Goal: Task Accomplishment & Management: Use online tool/utility

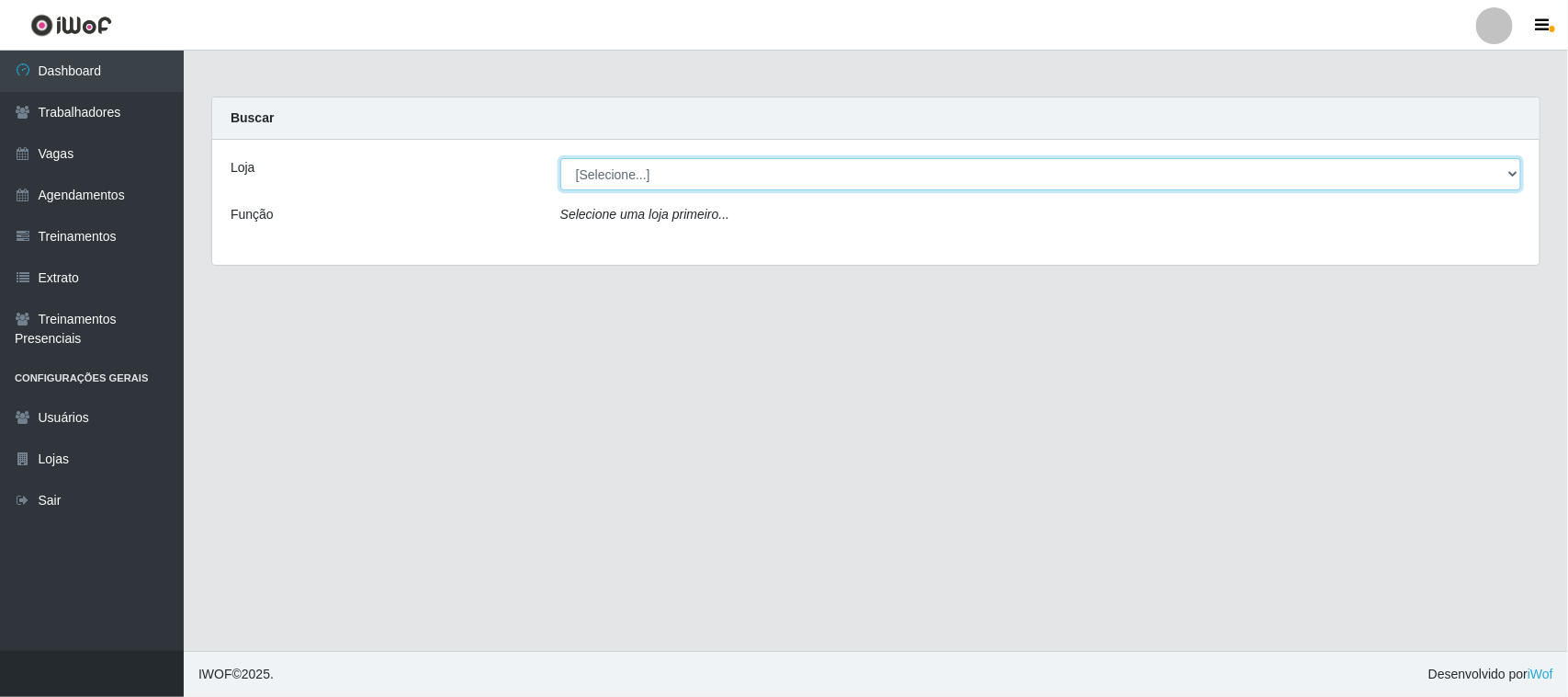
click at [1504, 169] on select "[Selecione...] [GEOGRAPHIC_DATA]" at bounding box center [1041, 174] width 961 height 32
click at [1505, 175] on select "[Selecione...] [GEOGRAPHIC_DATA]" at bounding box center [1041, 174] width 961 height 32
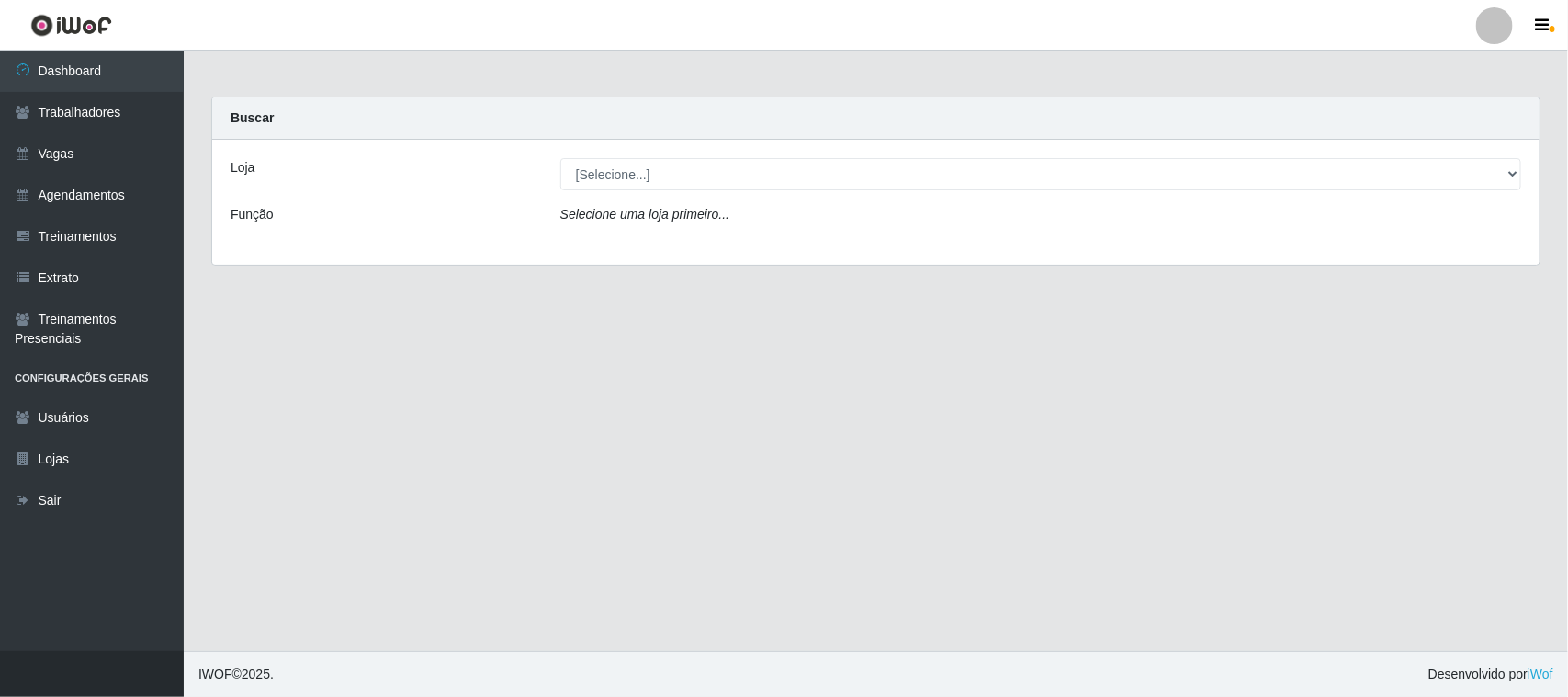
click at [1491, 258] on div "Loja [Selecione...] Nova República - Pajuçara Função Selecione uma loja primeir…" at bounding box center [876, 203] width 1328 height 125
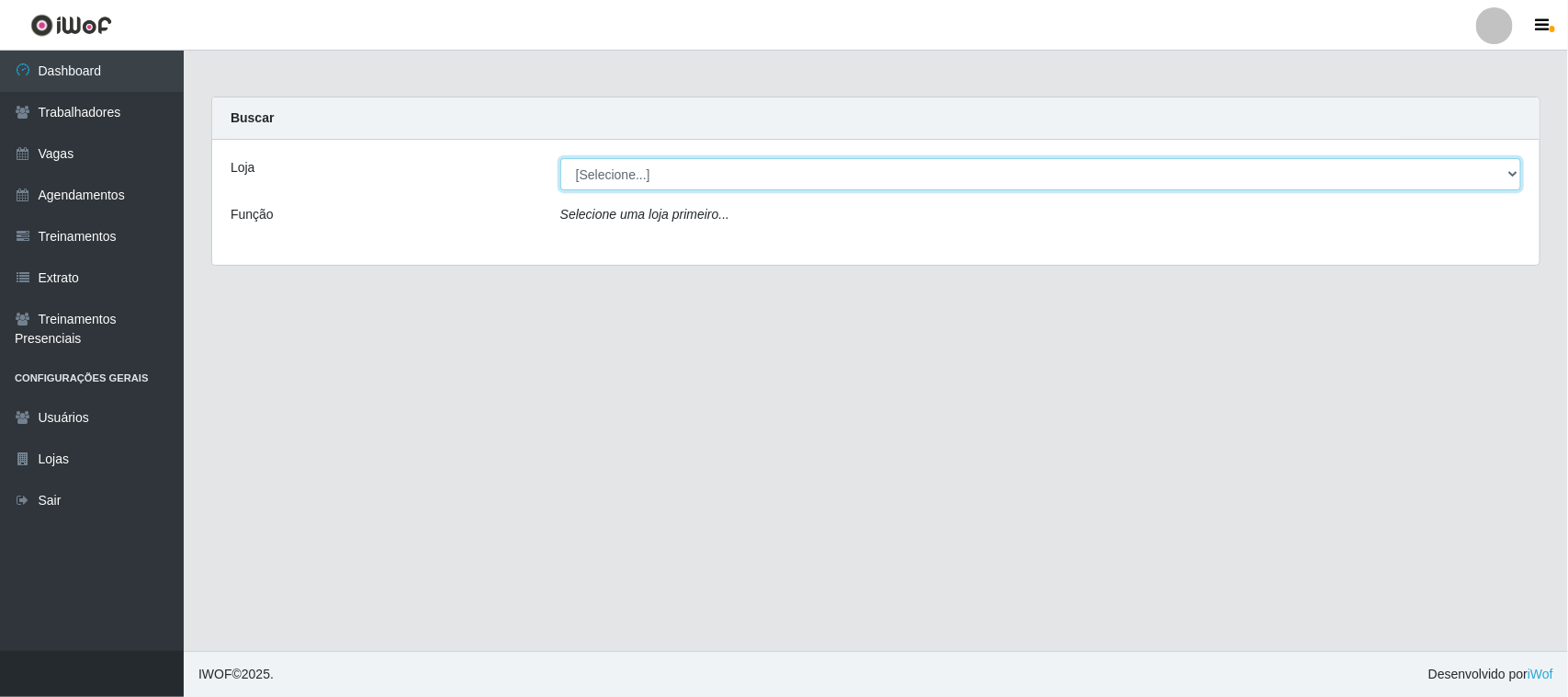
click at [1509, 168] on select "[Selecione...] [GEOGRAPHIC_DATA]" at bounding box center [1041, 174] width 961 height 32
select select "65"
click at [561, 158] on select "[Selecione...] [GEOGRAPHIC_DATA]" at bounding box center [1041, 174] width 961 height 32
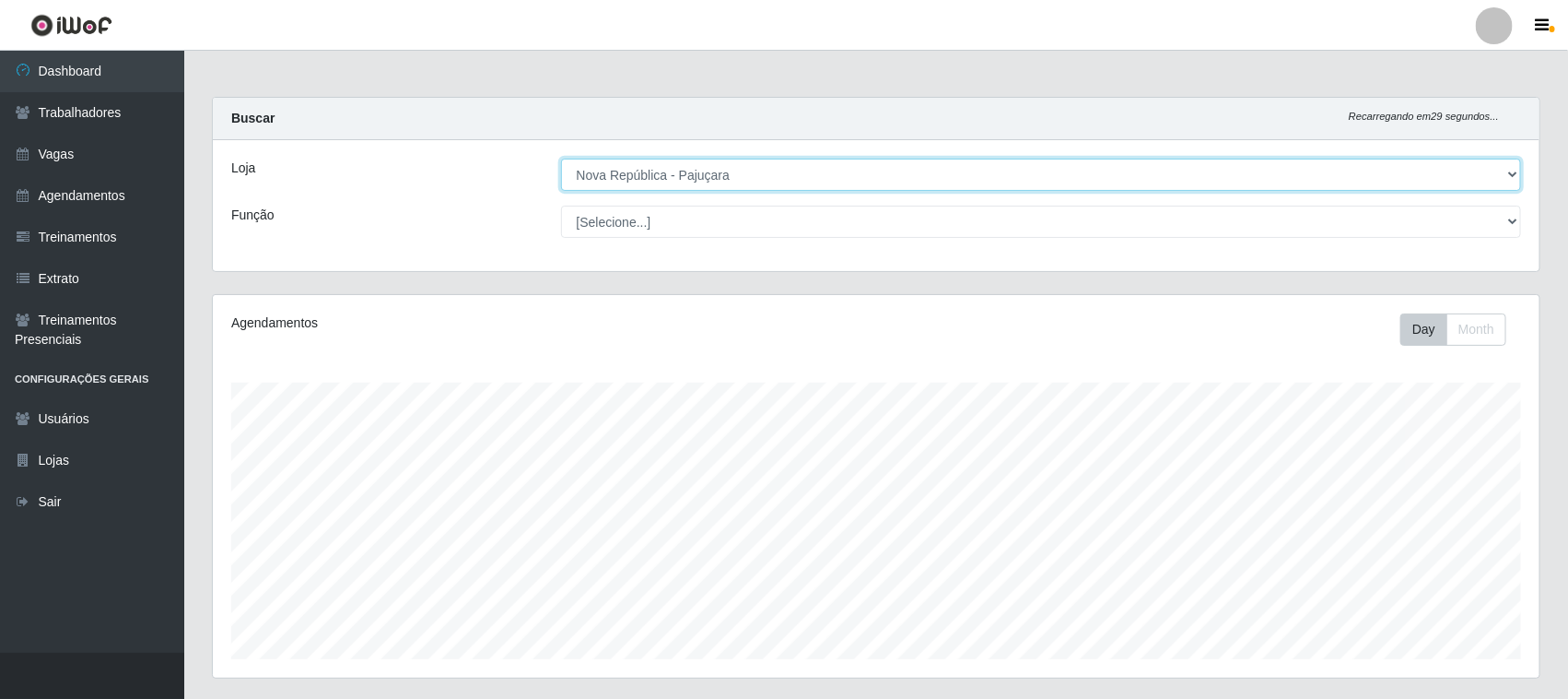
scroll to position [383, 1326]
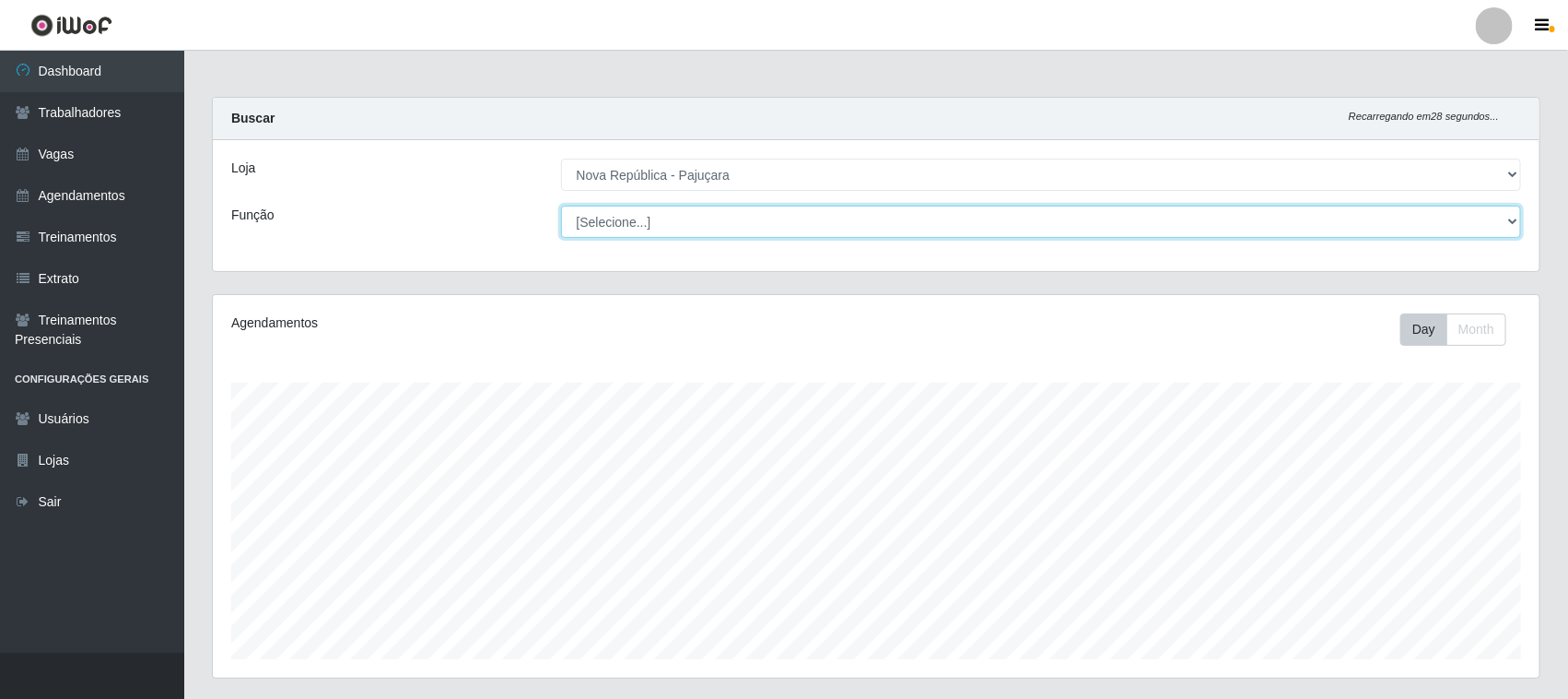
click at [1501, 223] on select "[Selecione...] Balconista Operador de Caixa Repositor" at bounding box center [1041, 221] width 961 height 32
select select "22"
click at [561, 205] on select "[Selecione...] Balconista Operador de Caixa Repositor" at bounding box center [1041, 221] width 961 height 32
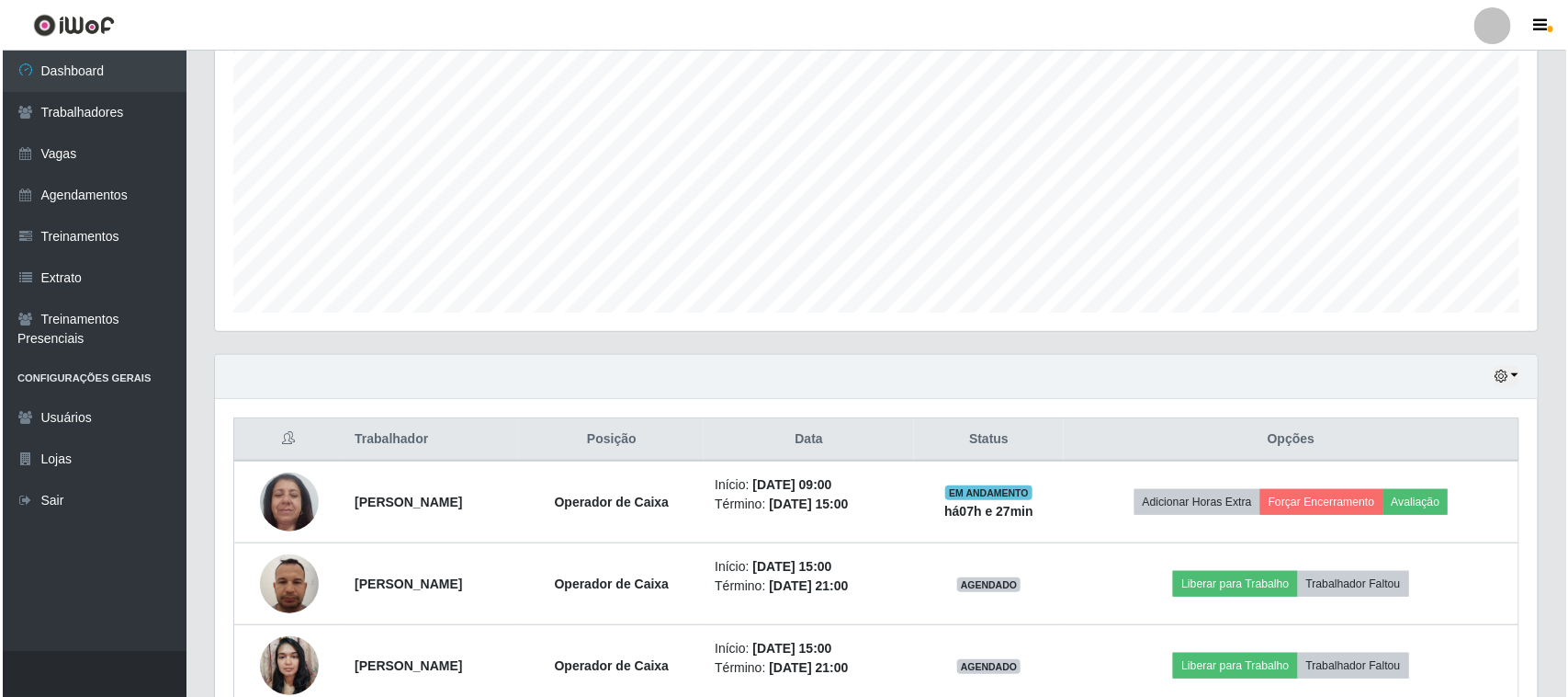
scroll to position [444, 0]
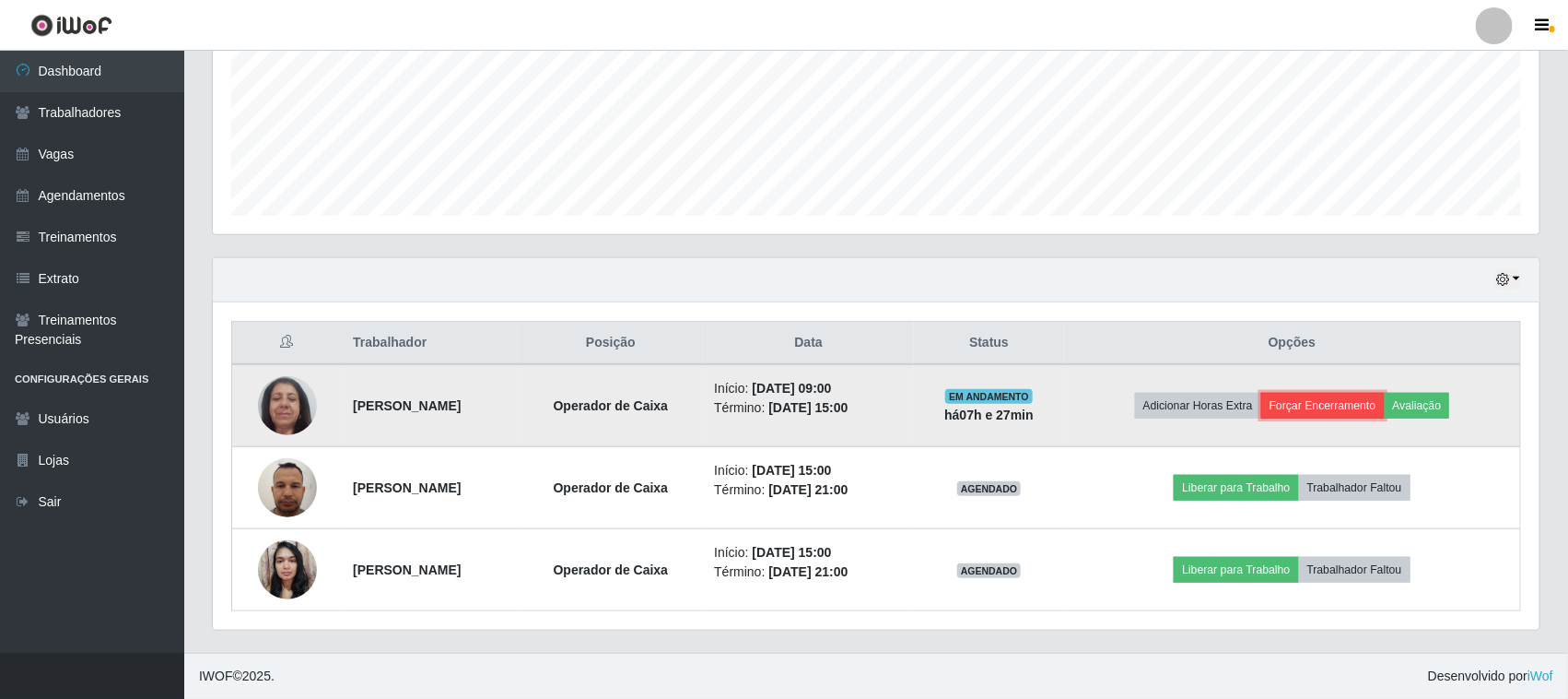
click at [1349, 406] on button "Forçar Encerramento" at bounding box center [1322, 405] width 124 height 26
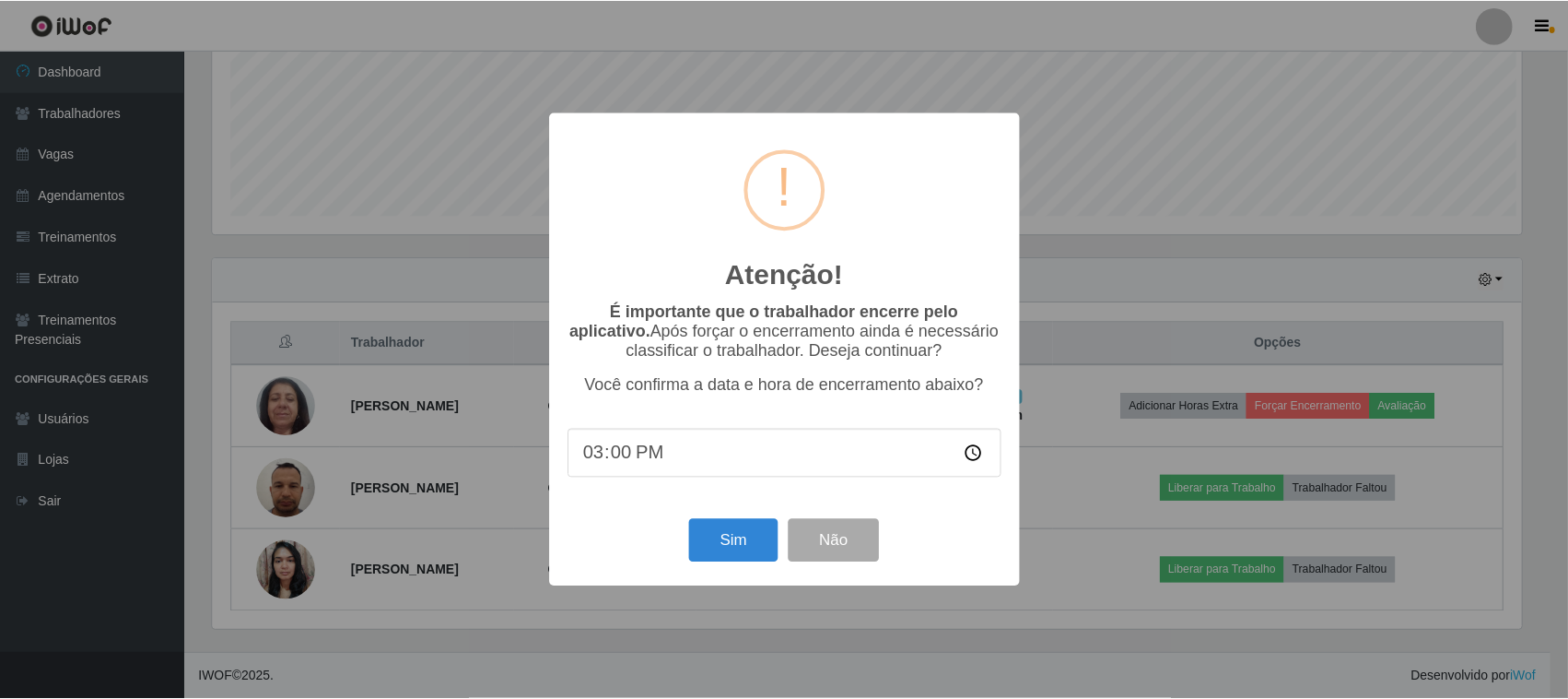
scroll to position [383, 1314]
click at [709, 536] on button "Sim" at bounding box center [735, 541] width 89 height 43
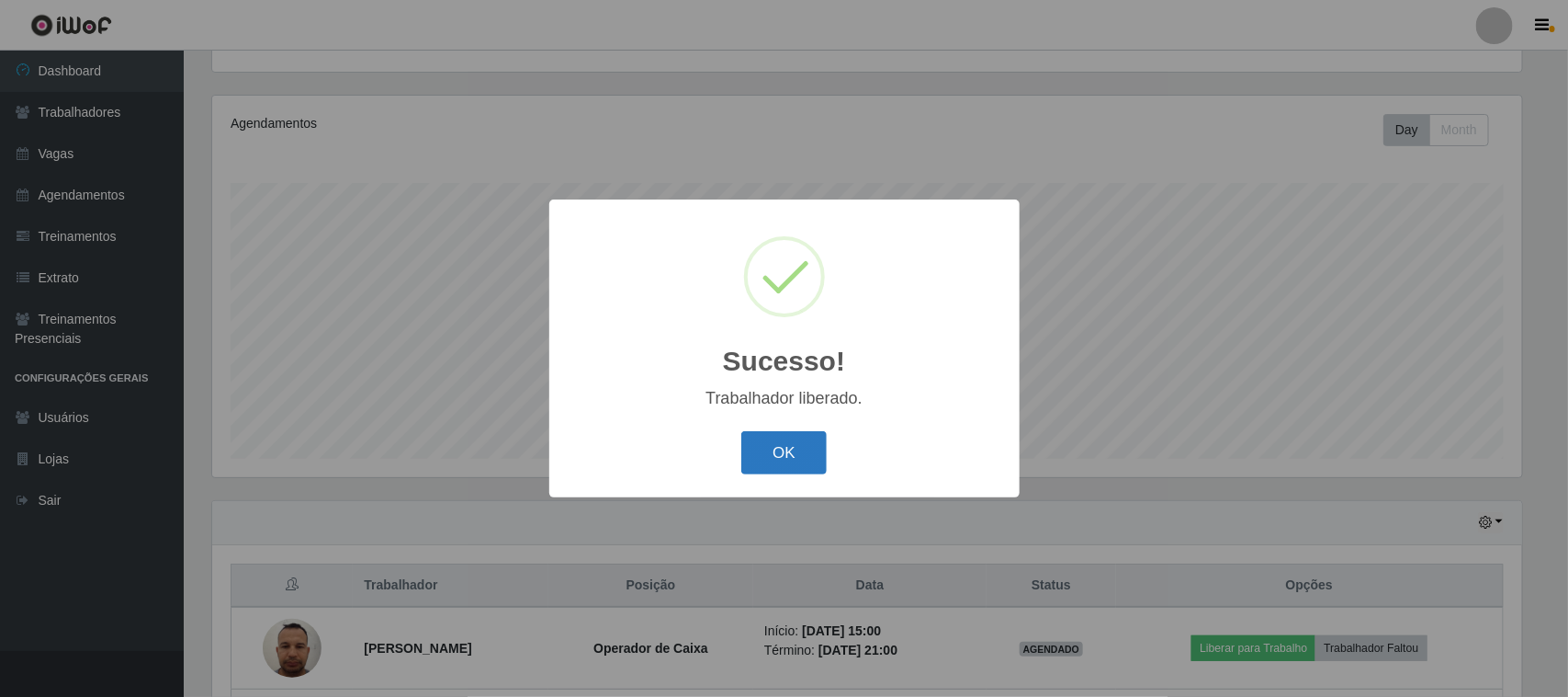
click at [776, 450] on button "OK" at bounding box center [784, 453] width 85 height 43
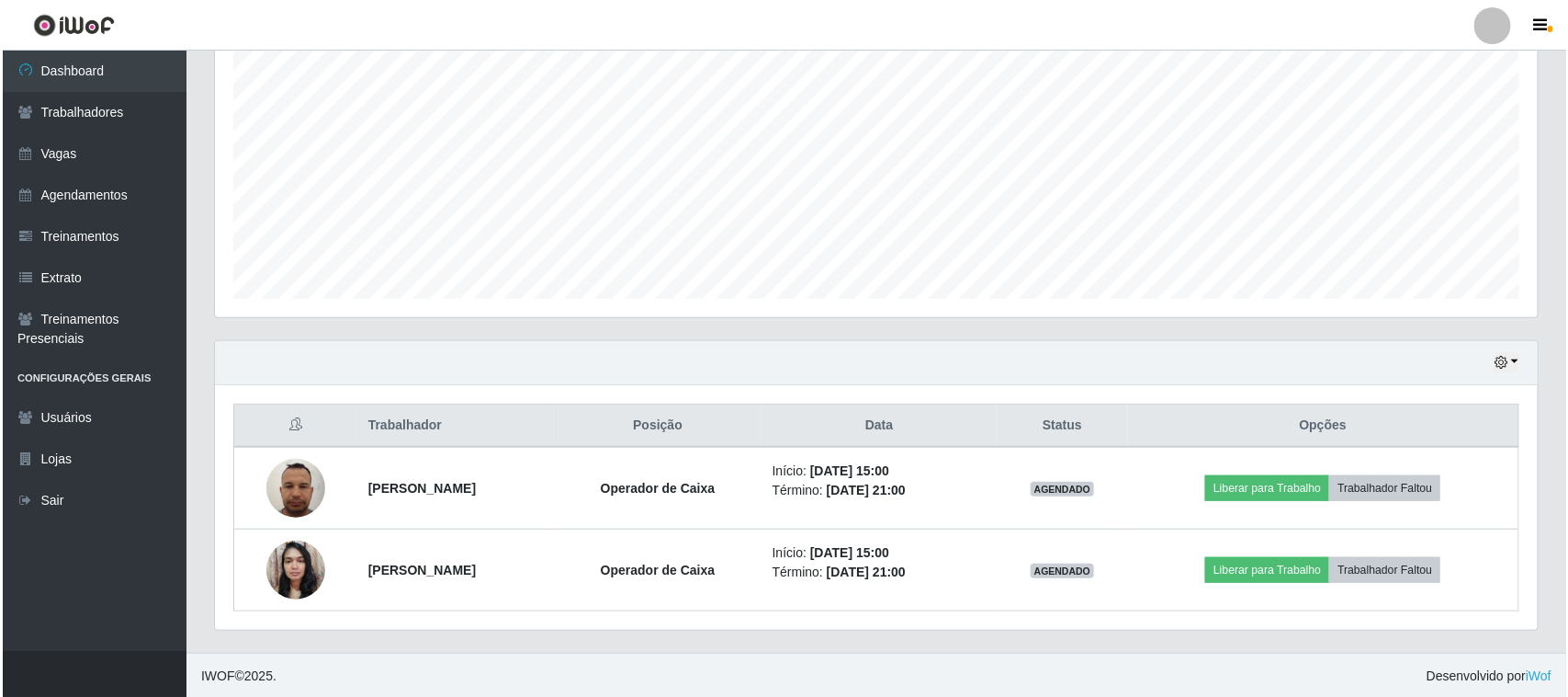
scroll to position [361, 0]
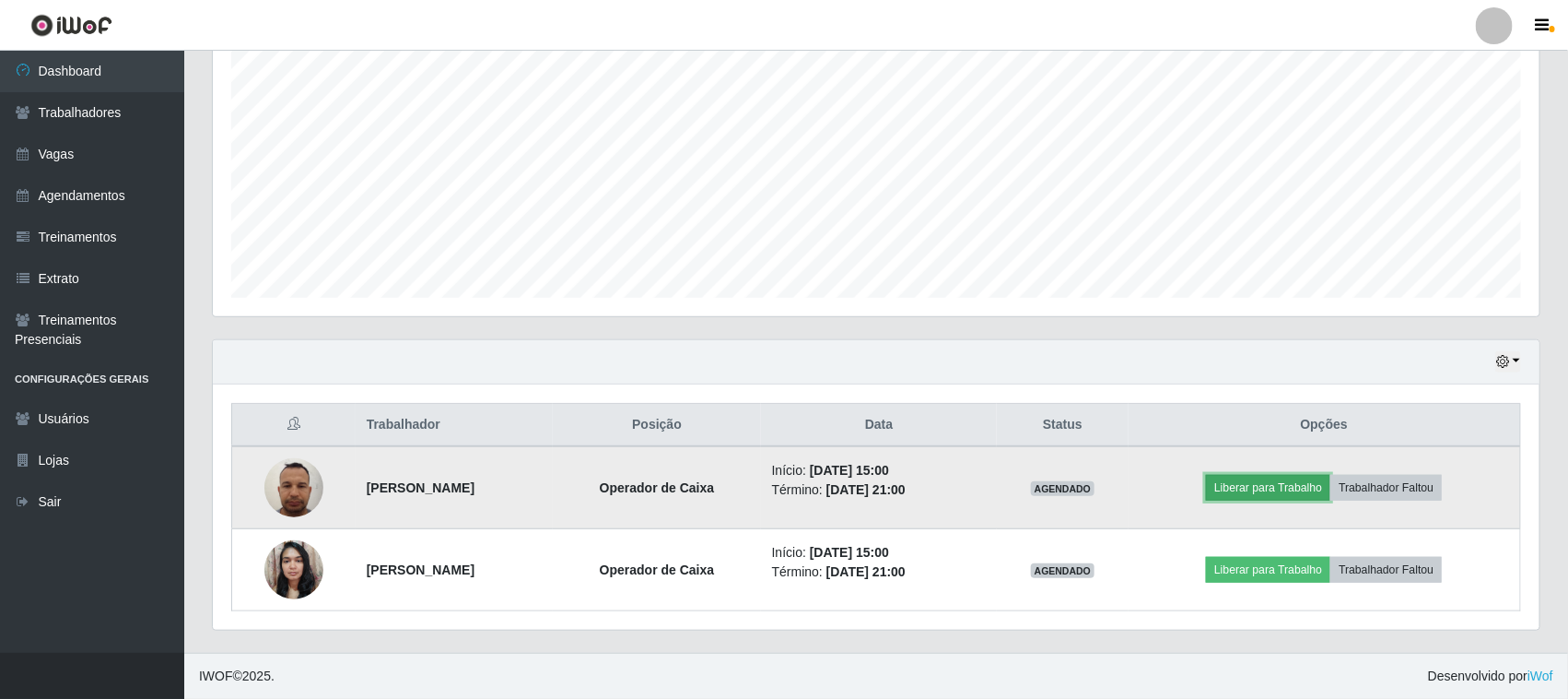
click at [1261, 489] on button "Liberar para Trabalho" at bounding box center [1267, 488] width 125 height 26
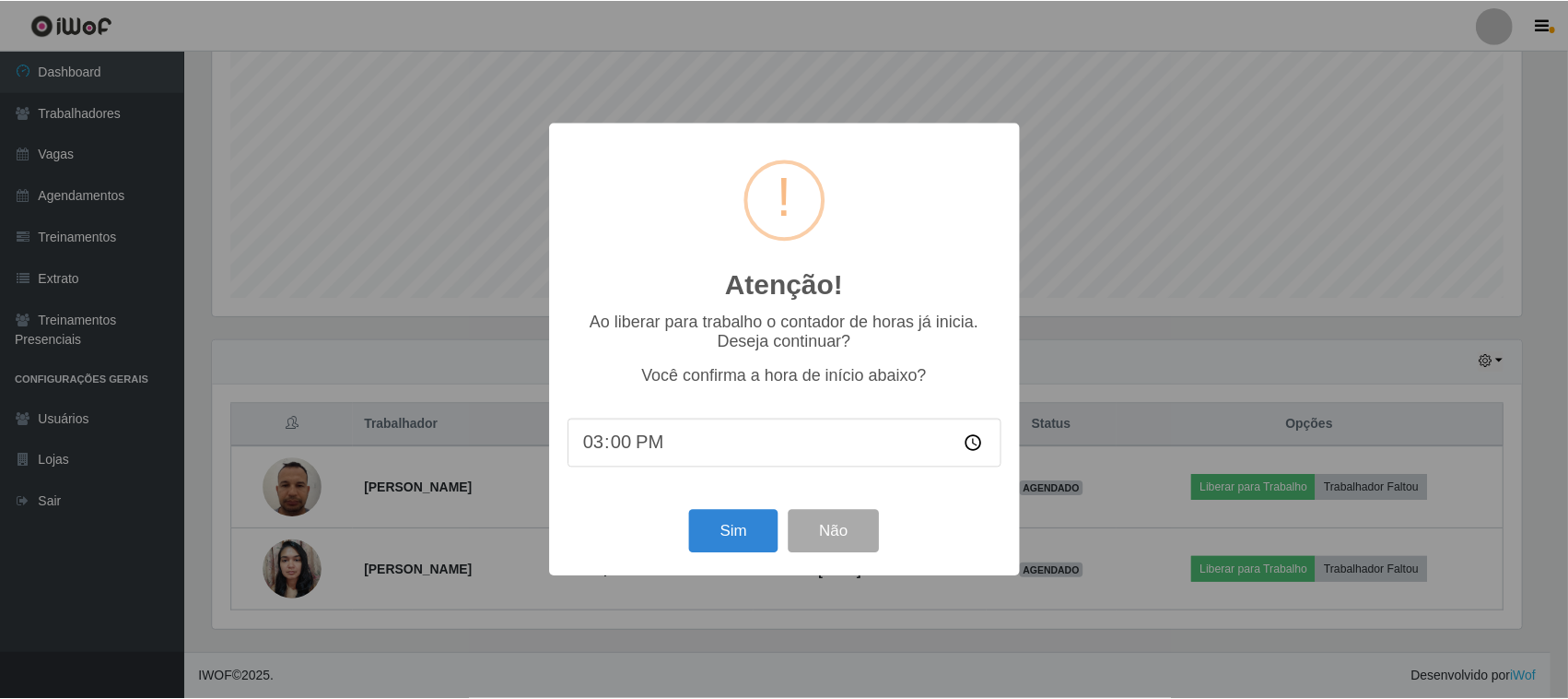
scroll to position [383, 1314]
click at [710, 547] on button "Sim" at bounding box center [735, 531] width 89 height 43
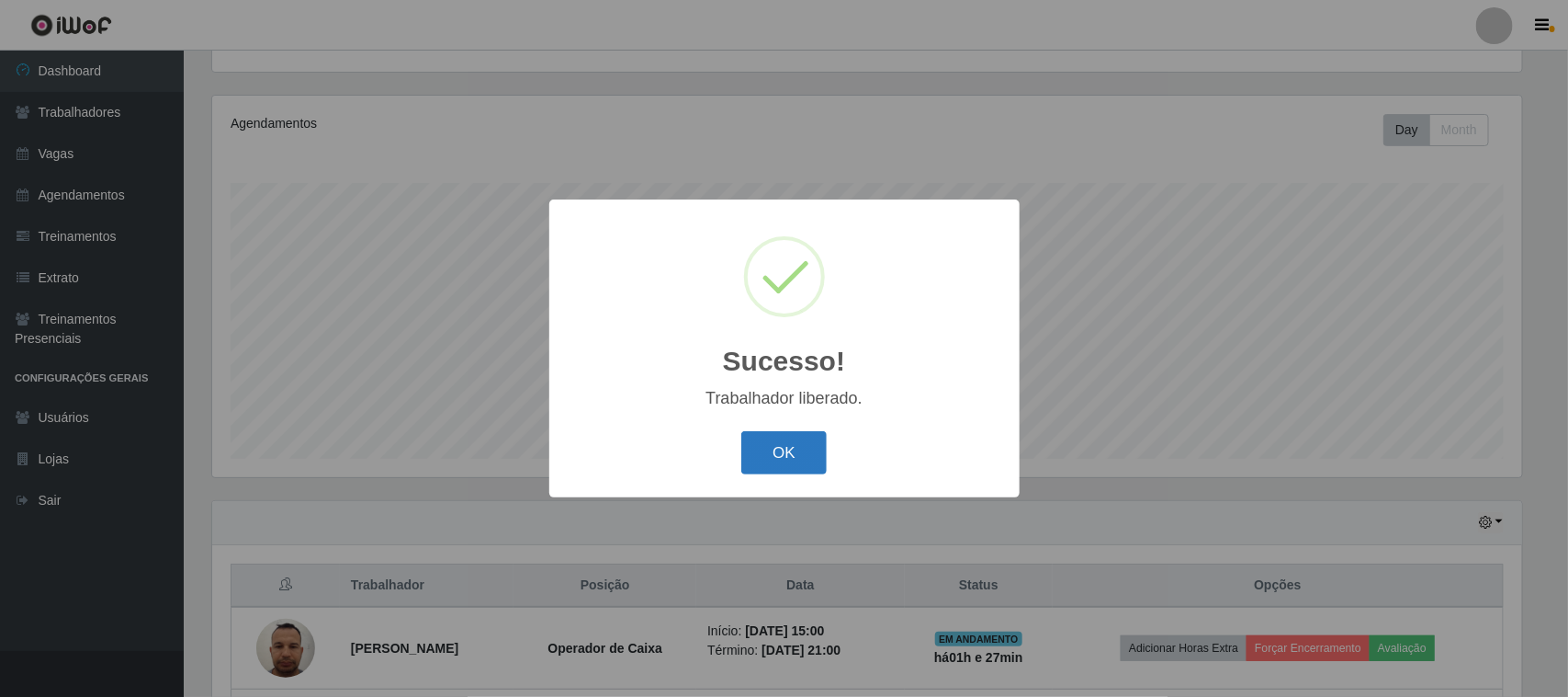
click at [754, 463] on button "OK" at bounding box center [784, 453] width 85 height 43
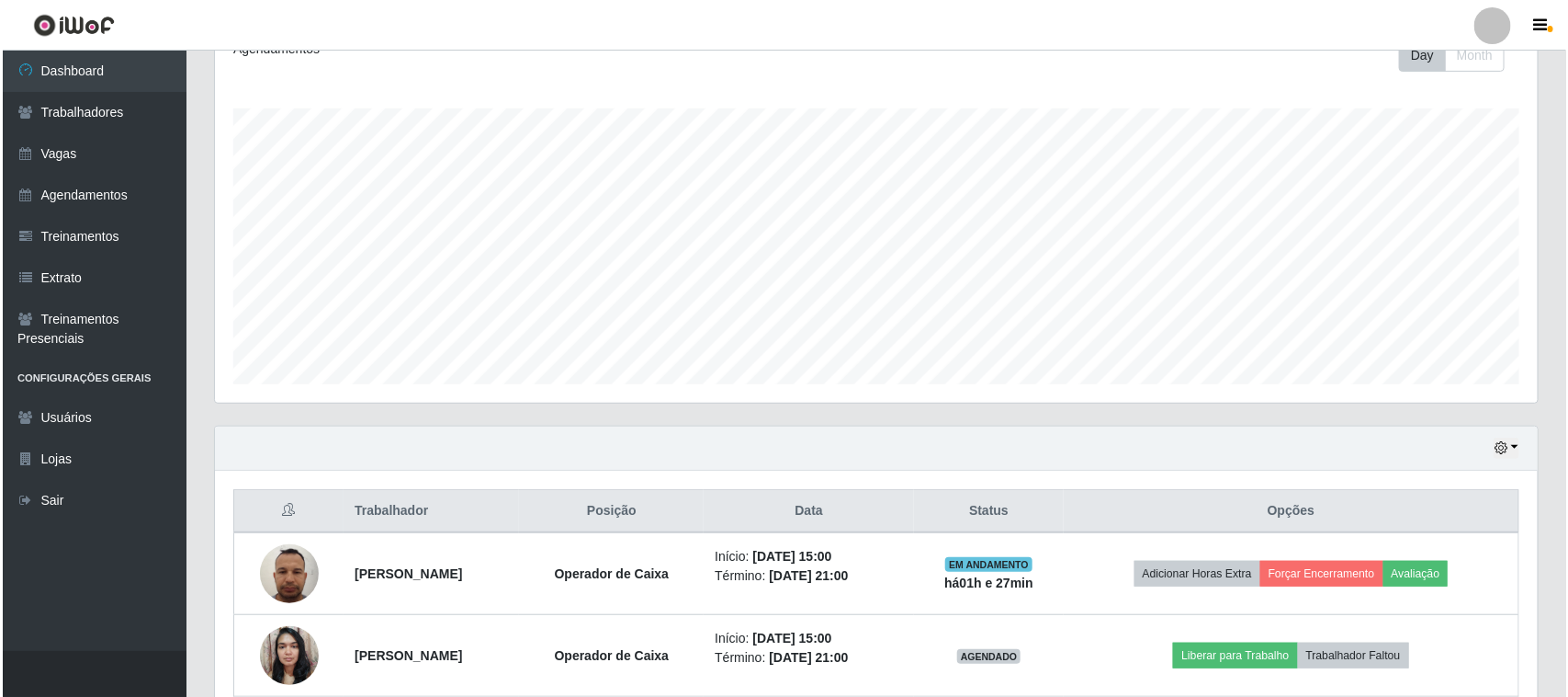
scroll to position [361, 0]
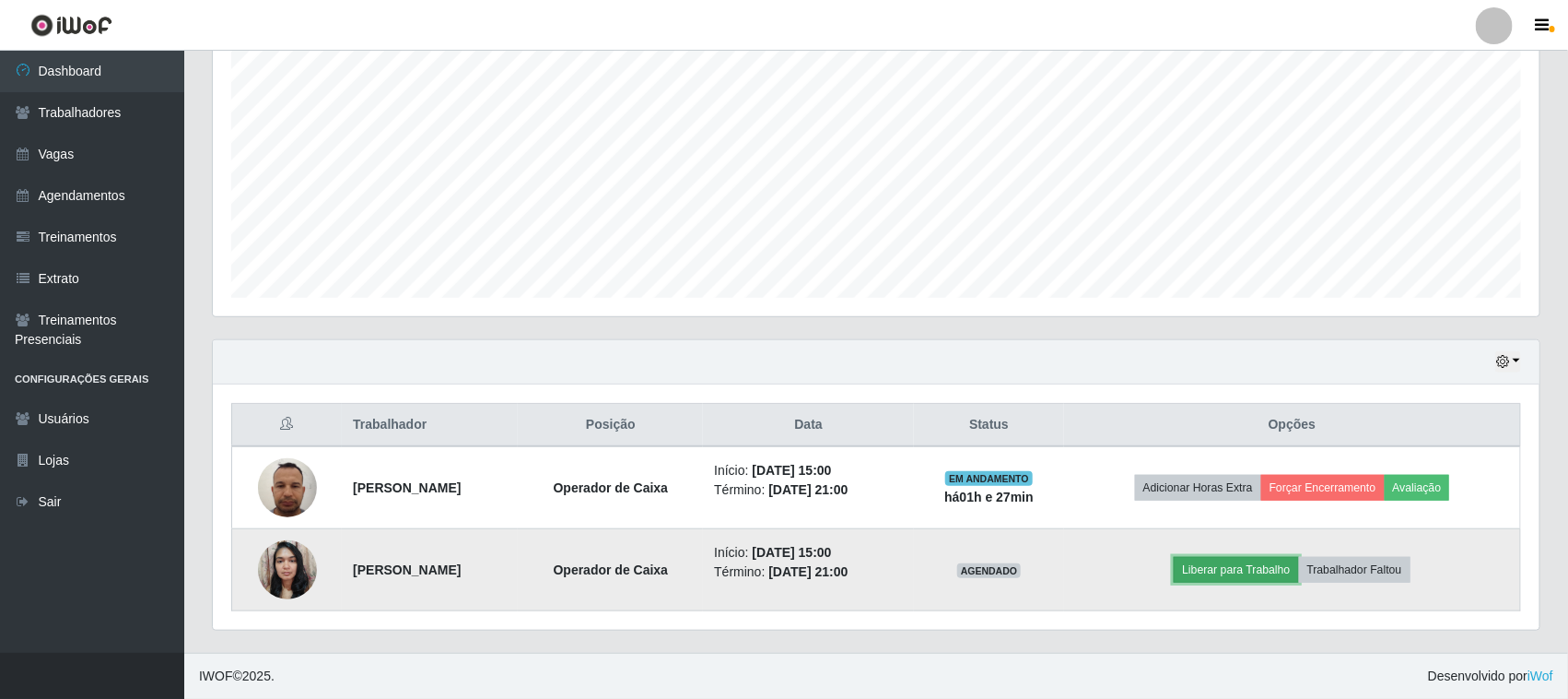
click at [1271, 571] on button "Liberar para Trabalho" at bounding box center [1235, 569] width 125 height 26
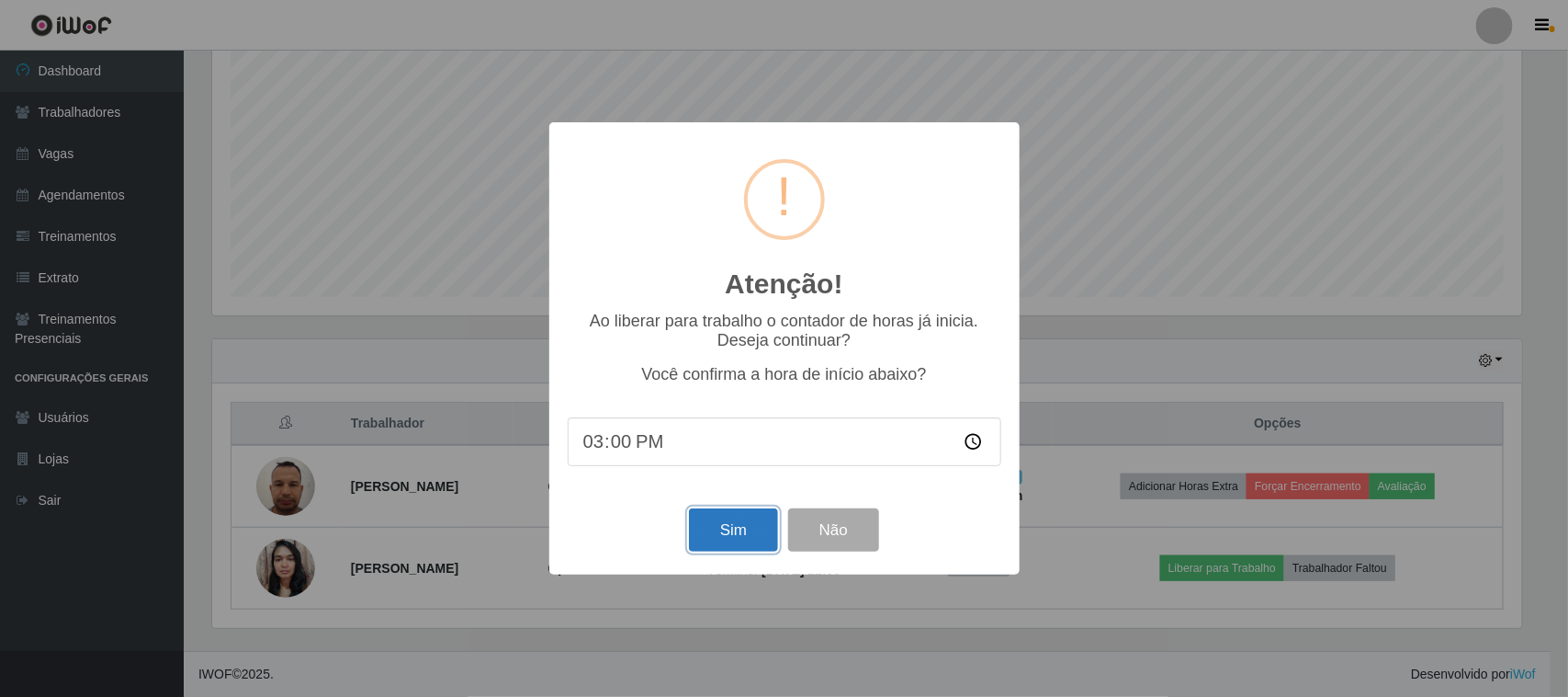
click at [709, 530] on button "Sim" at bounding box center [733, 529] width 89 height 43
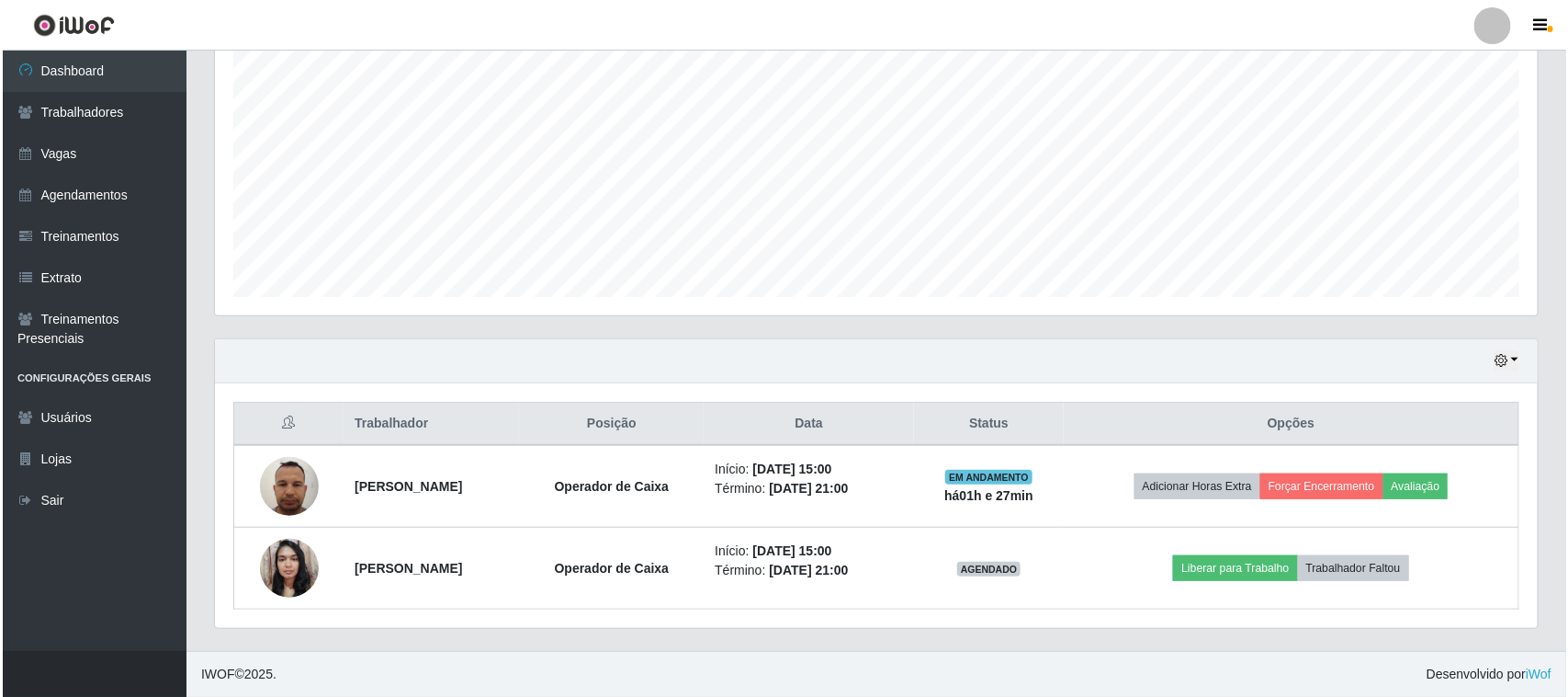
scroll to position [0, 0]
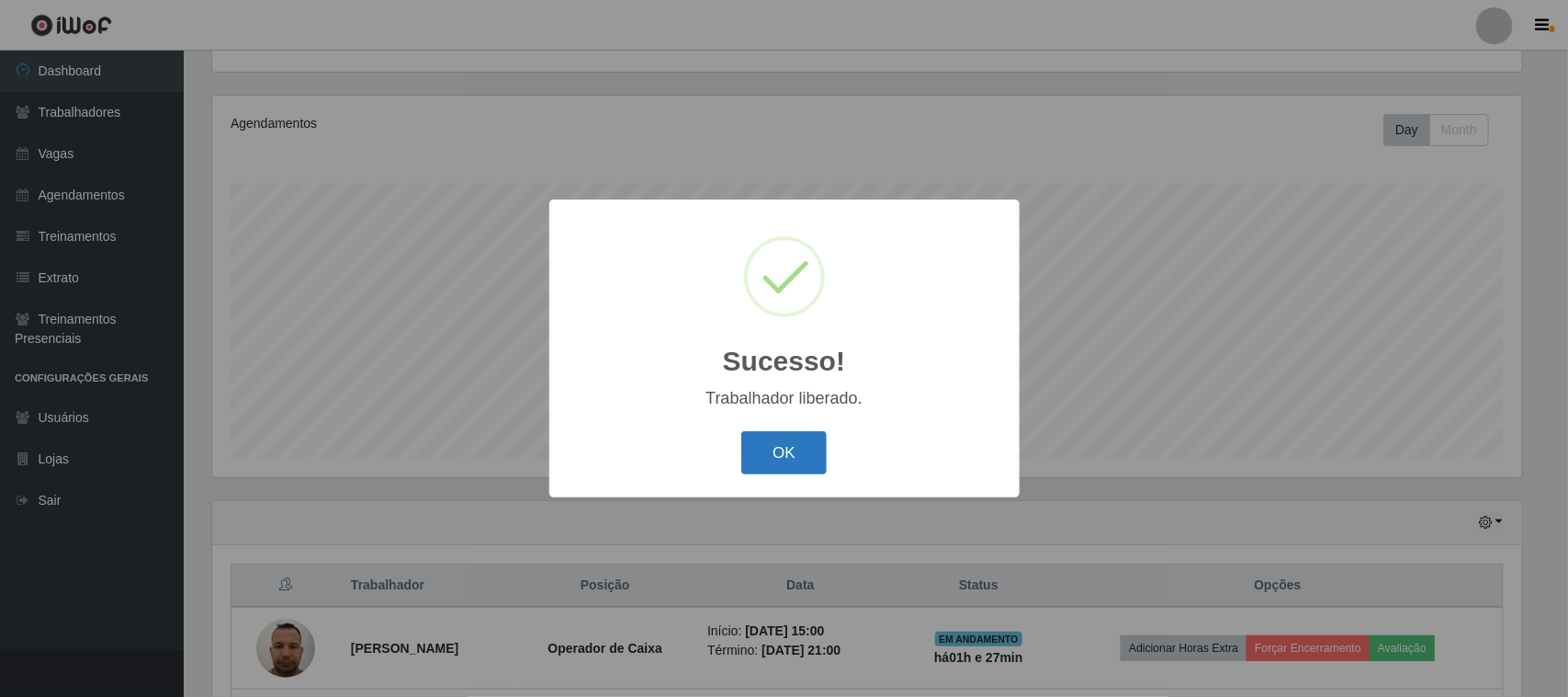
click at [802, 446] on button "OK" at bounding box center [784, 453] width 85 height 43
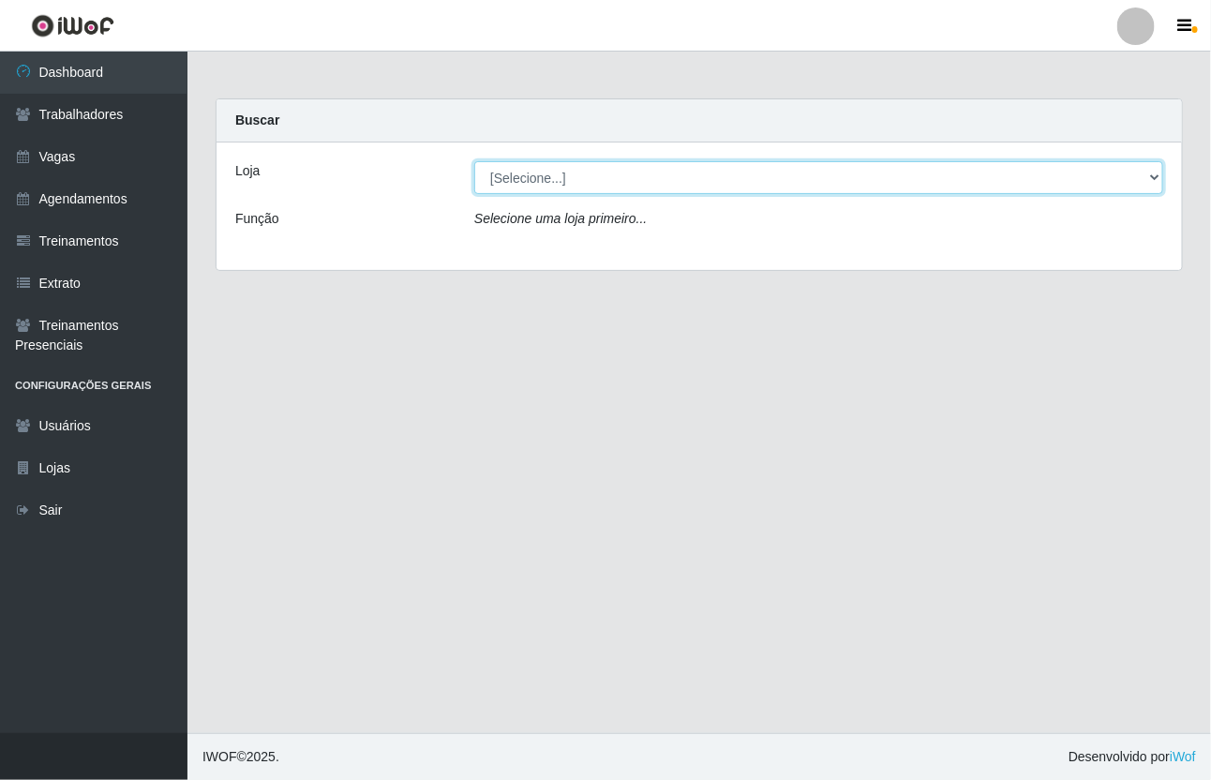
click at [1146, 173] on select "[Selecione...] [GEOGRAPHIC_DATA]" at bounding box center [818, 177] width 689 height 33
select select "65"
click at [474, 161] on select "[Selecione...] [GEOGRAPHIC_DATA]" at bounding box center [818, 177] width 689 height 33
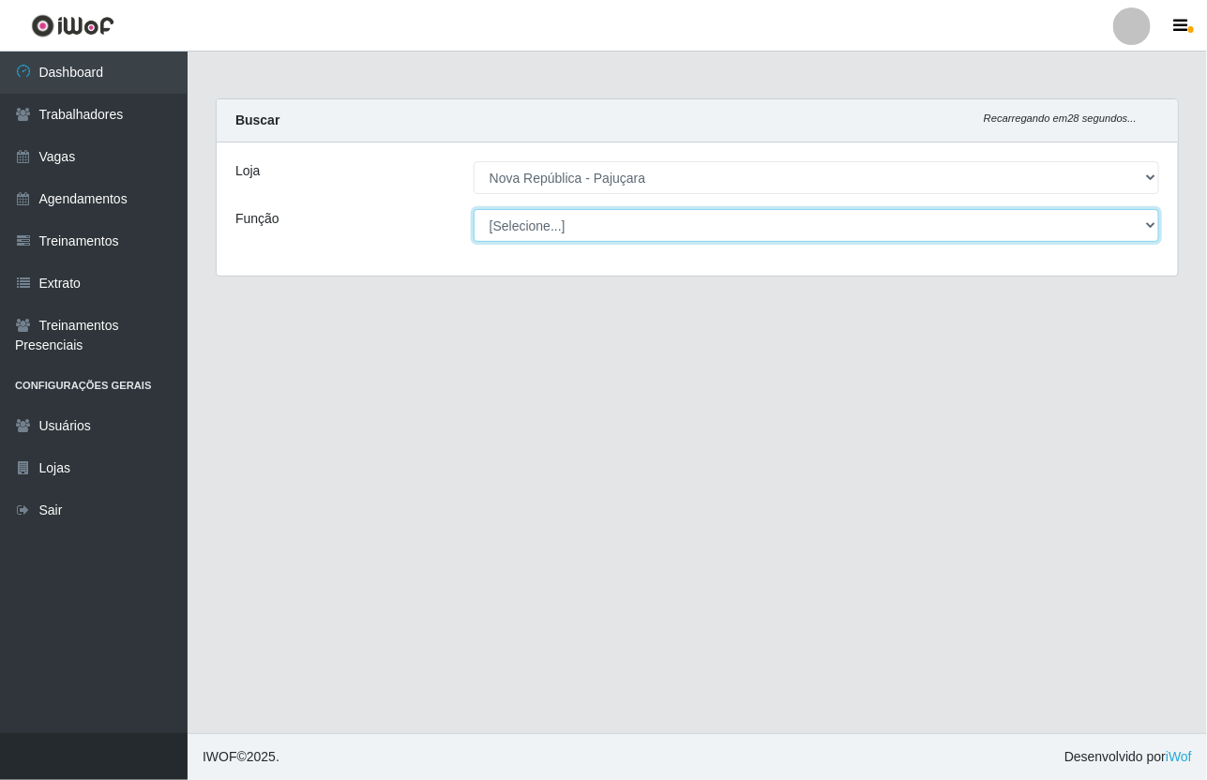
click at [1151, 220] on select "[Selecione...] Balconista Operador de Caixa Repositor" at bounding box center [815, 225] width 685 height 33
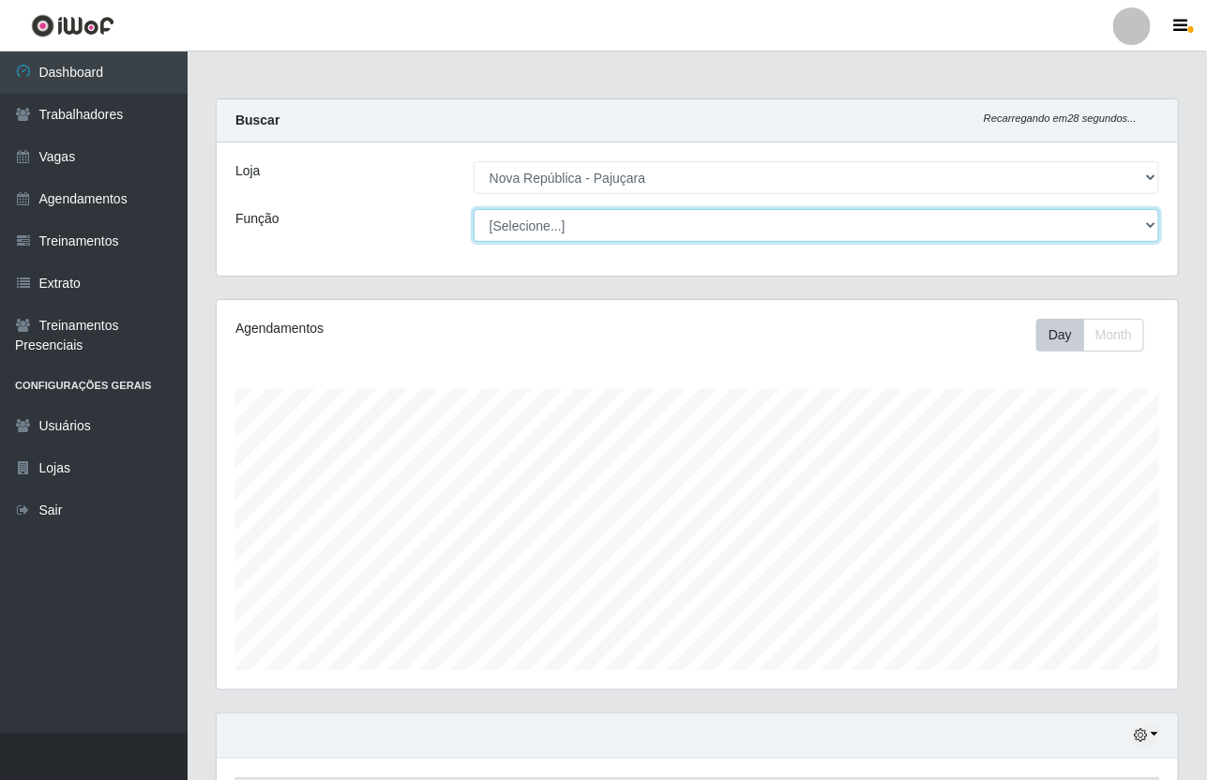
scroll to position [390, 961]
select select "22"
click at [473, 209] on select "[Selecione...] Balconista Operador de Caixa Repositor" at bounding box center [815, 225] width 685 height 33
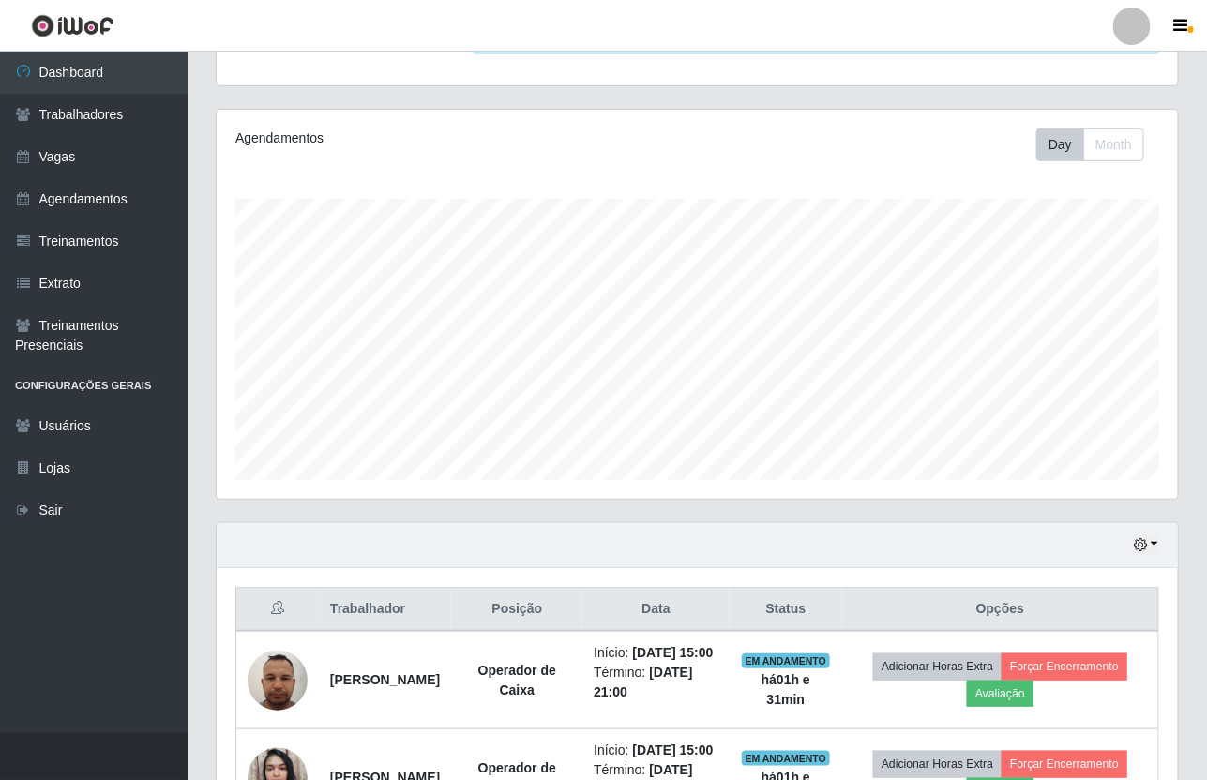
scroll to position [234, 0]
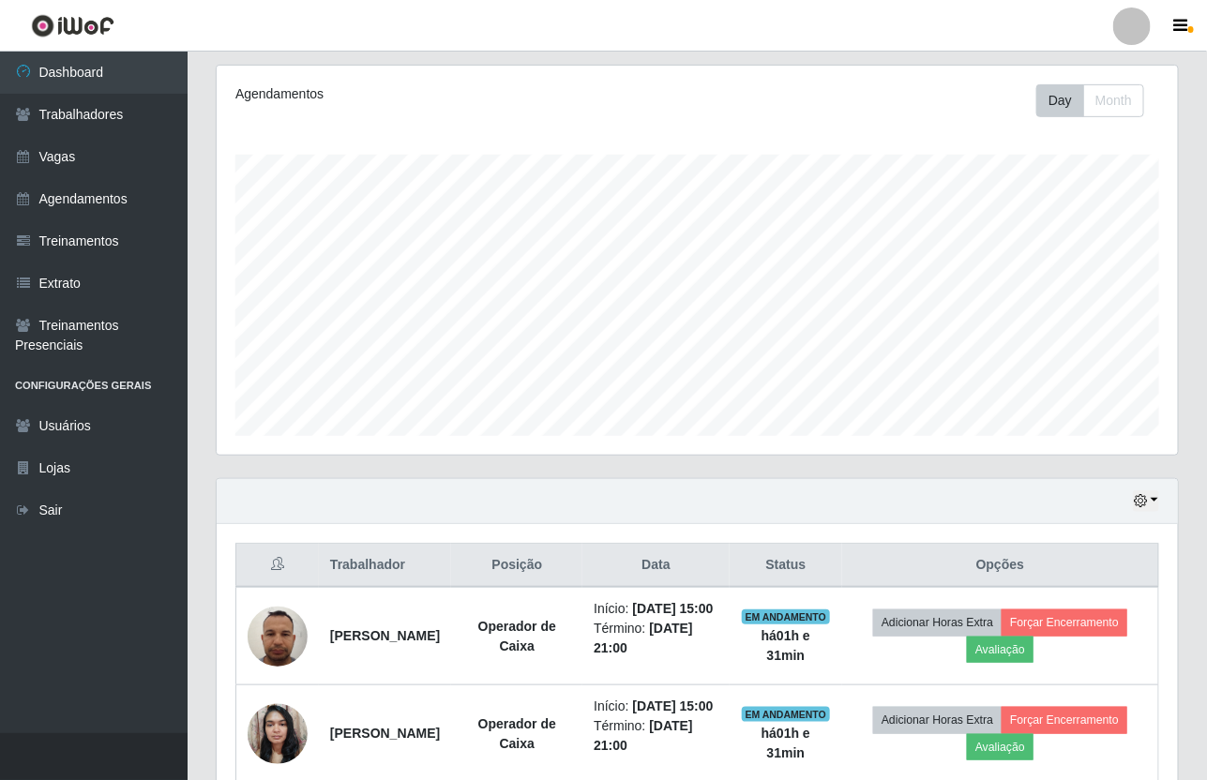
click at [1070, 38] on header "Perfil Alterar Senha Sair" at bounding box center [603, 26] width 1207 height 52
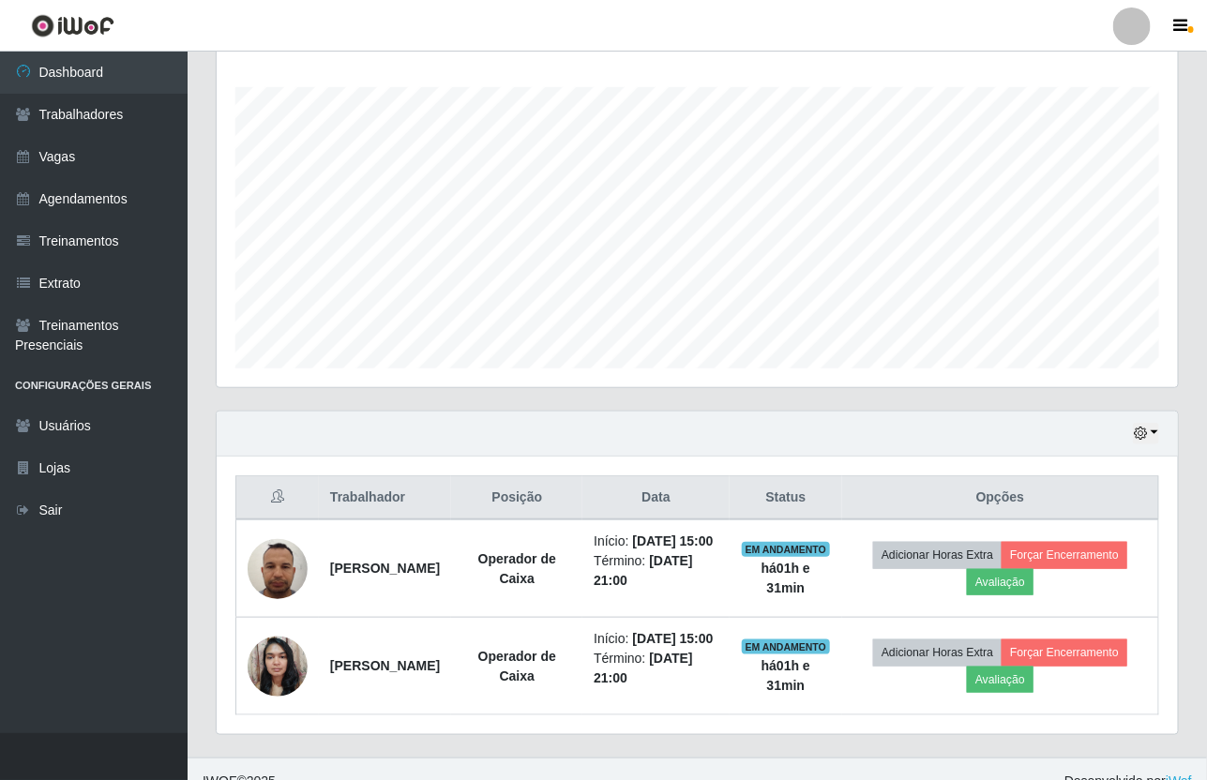
scroll to position [368, 0]
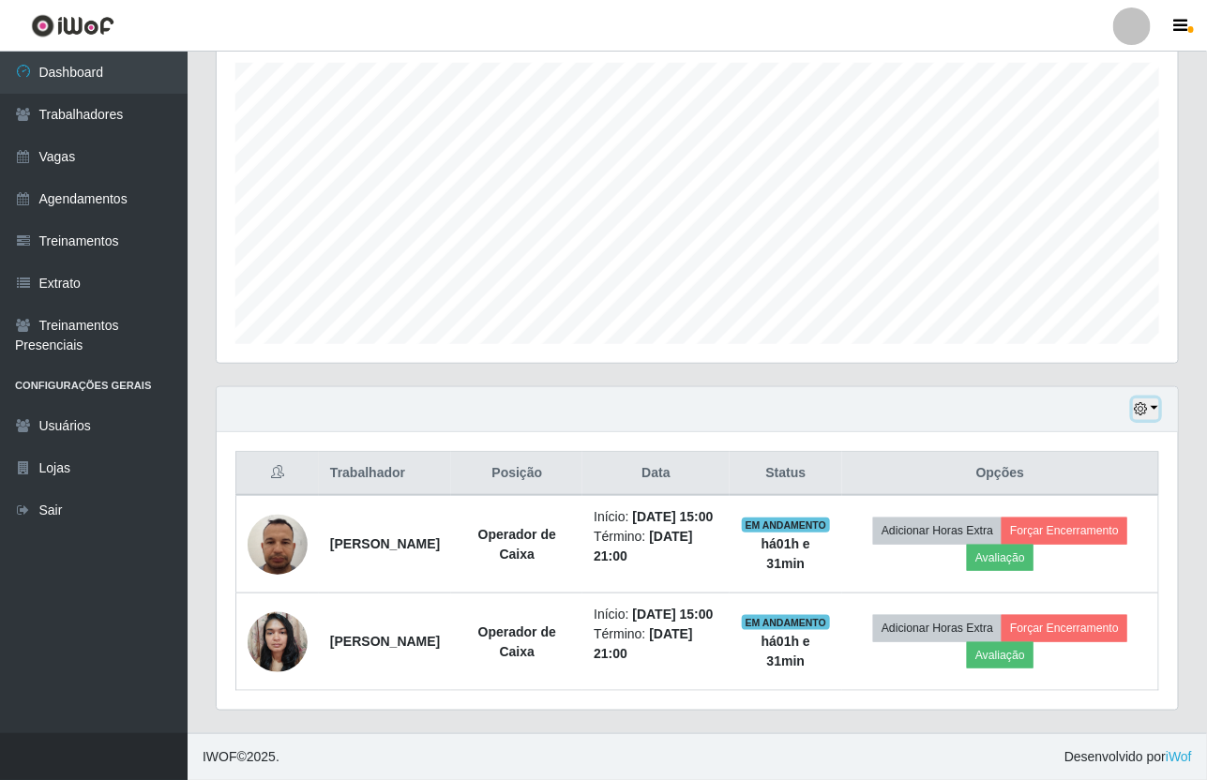
click at [1154, 398] on button "button" at bounding box center [1146, 409] width 26 height 22
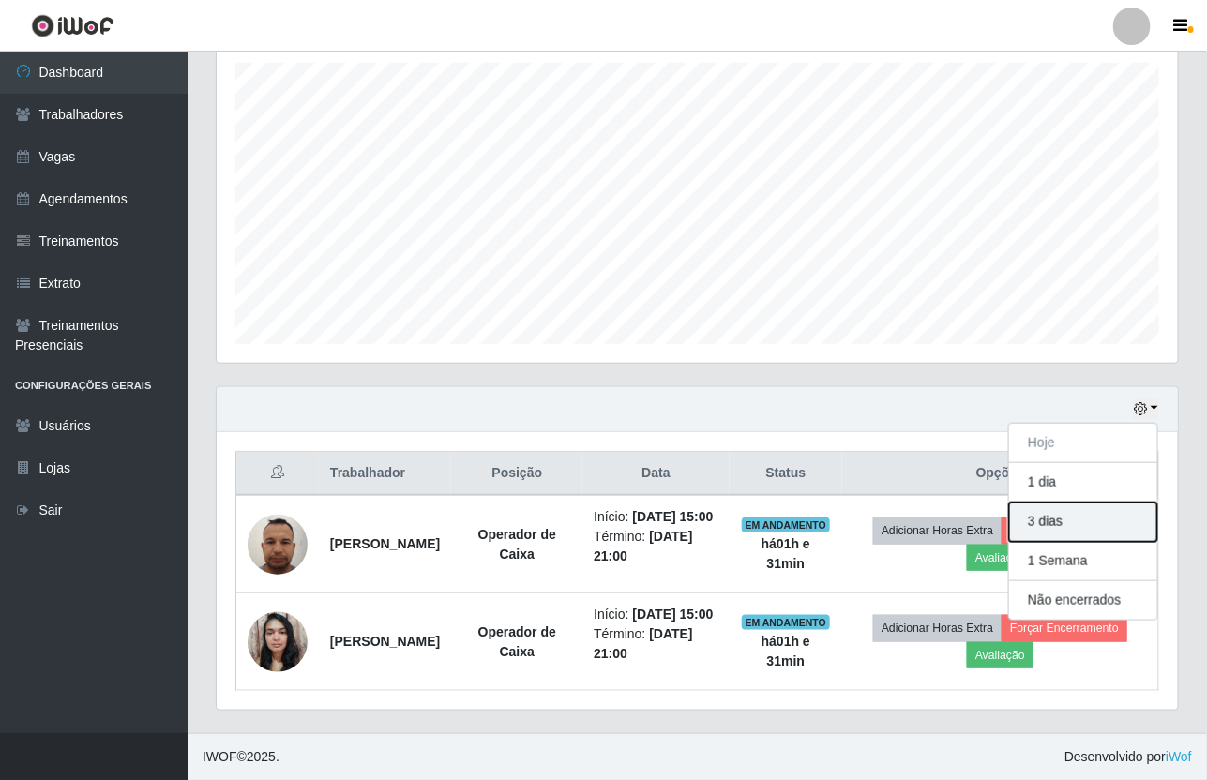
click at [1027, 503] on button "3 dias" at bounding box center [1083, 522] width 148 height 39
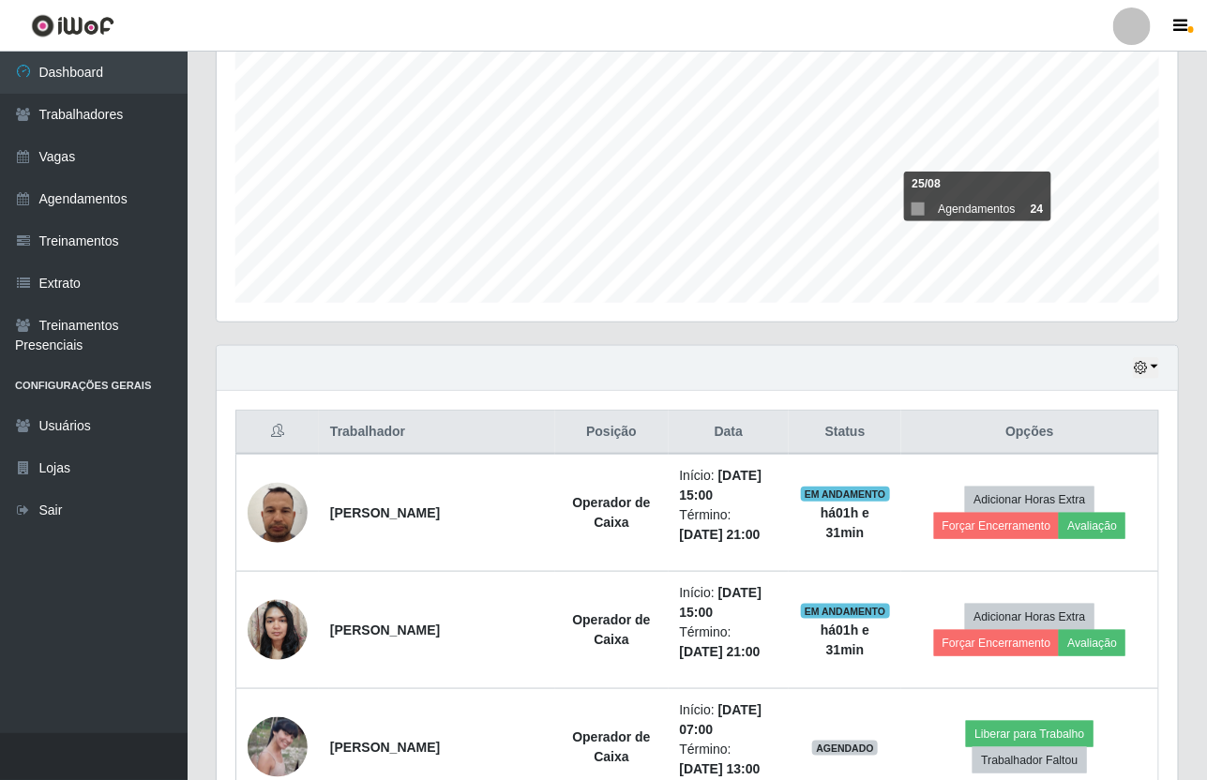
click at [1014, 35] on header "Perfil Alterar Senha Sair" at bounding box center [603, 26] width 1207 height 52
click at [1177, 21] on icon "button" at bounding box center [1181, 26] width 14 height 17
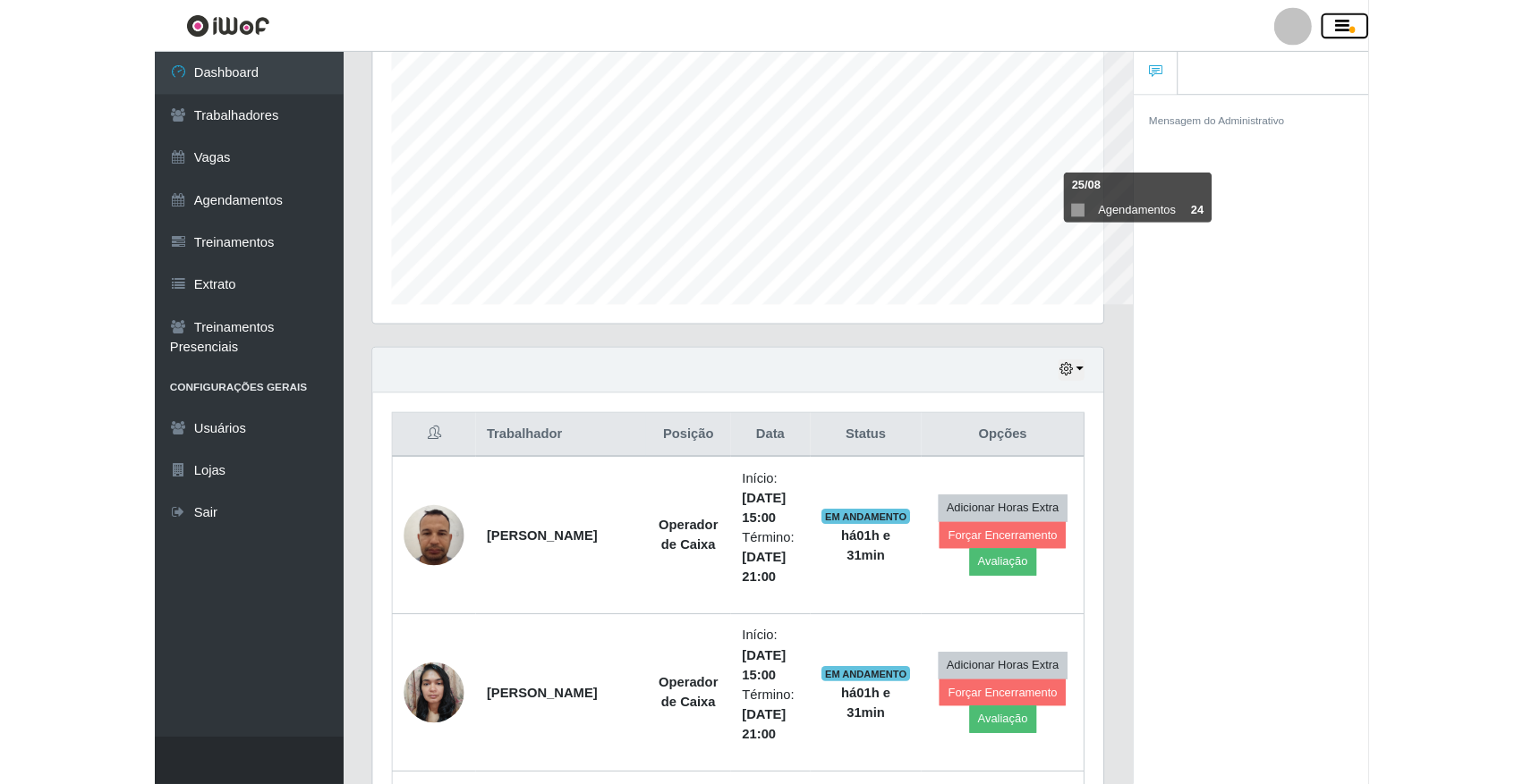
scroll to position [893818, 893955]
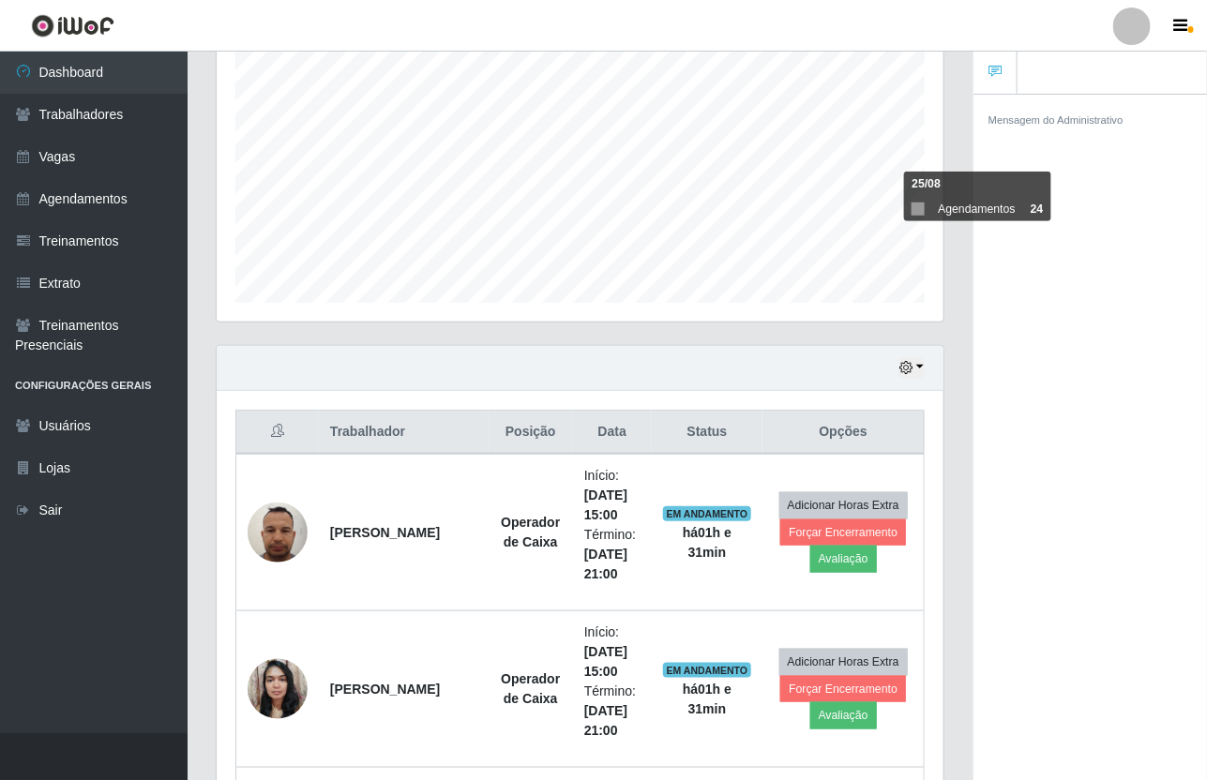
click at [943, 83] on div "Agendamentos Day Month 25/08 Agendamentos 24" at bounding box center [580, 126] width 727 height 389
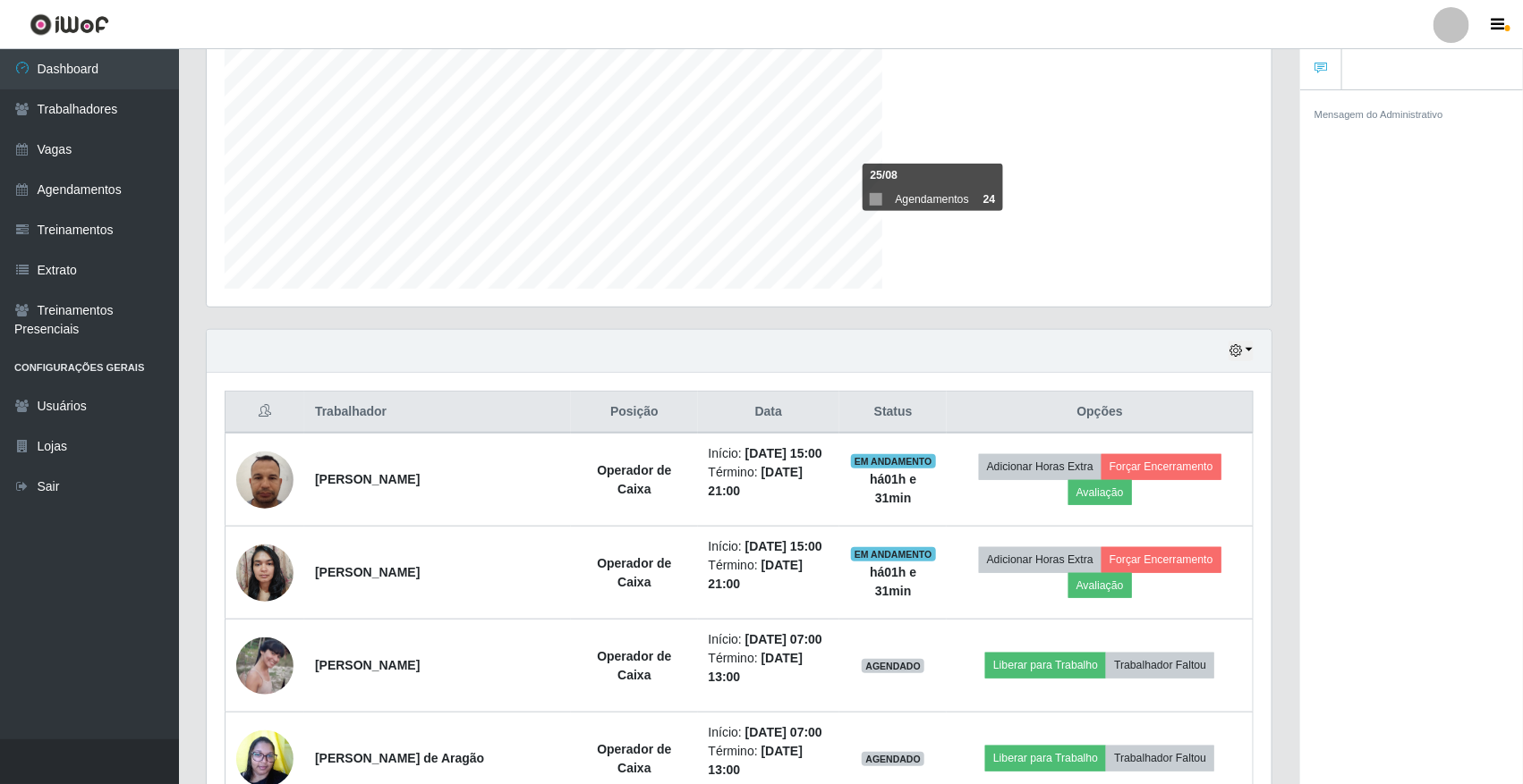
scroll to position [372, 1065]
drag, startPoint x: 1275, startPoint y: 179, endPoint x: 1526, endPoint y: 253, distance: 261.7
click at [1155, 253] on html "Perfil Alterar Senha Sair Dashboard Trabalhadores Vagas Agendamentos Treinament…" at bounding box center [762, 734] width 1523 height 2171
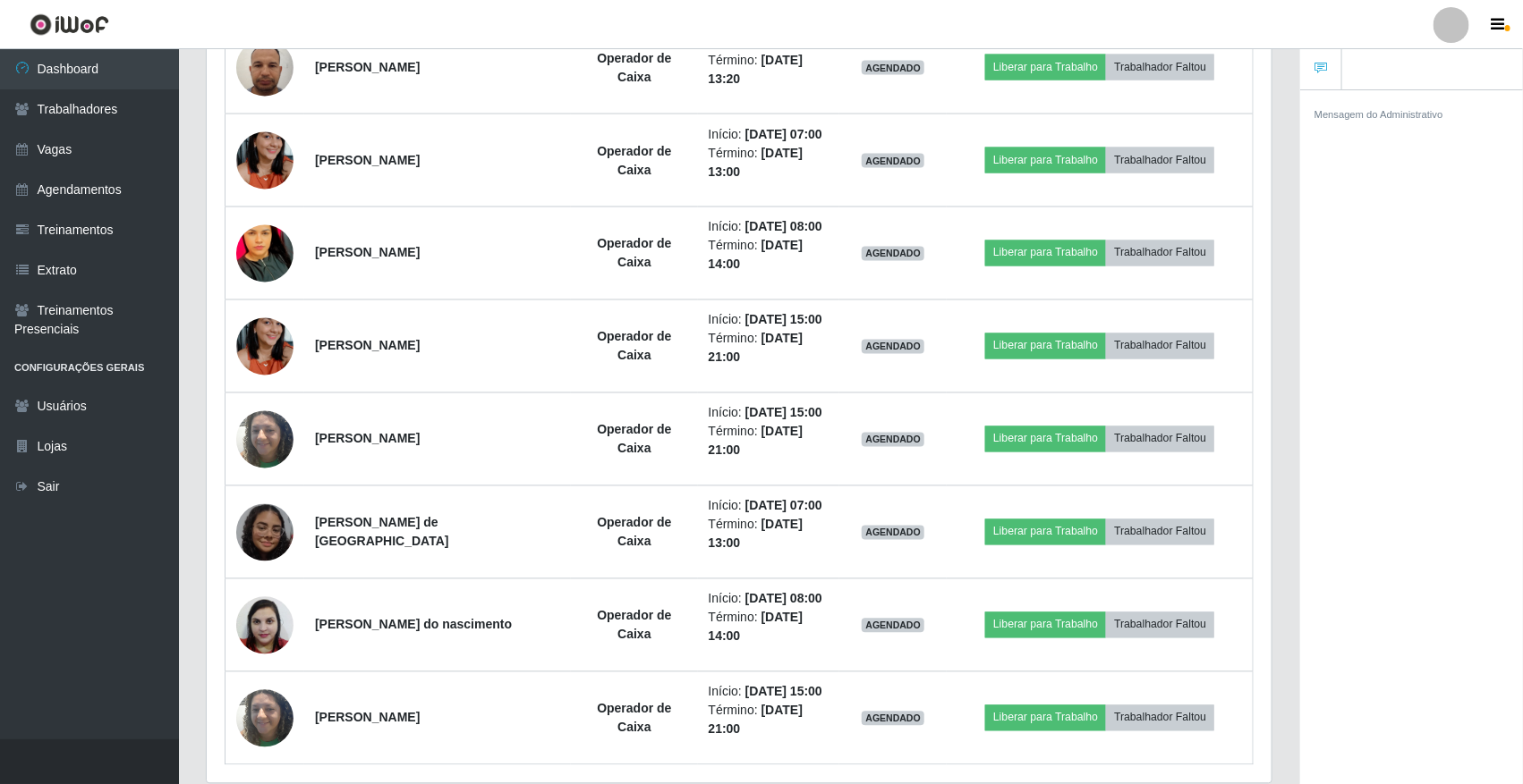
scroll to position [1392, 0]
